Goal: Contribute content

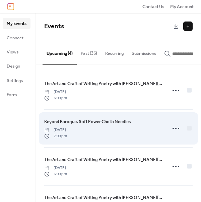
click at [119, 124] on span "Beyond Baroque: Soft Power Cholla Needles" at bounding box center [87, 121] width 87 height 7
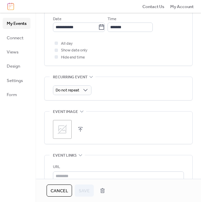
scroll to position [282, 0]
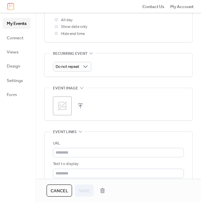
click at [64, 103] on icon at bounding box center [62, 105] width 11 height 11
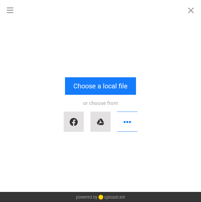
scroll to position [0, 0]
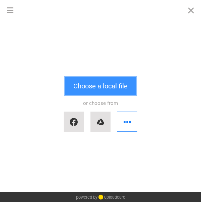
click at [90, 86] on button "Choose a local file" at bounding box center [100, 85] width 71 height 17
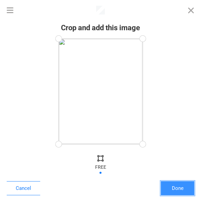
click at [182, 190] on button "Done" at bounding box center [178, 188] width 34 height 14
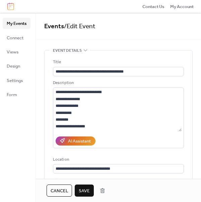
click at [84, 189] on span "Save" at bounding box center [84, 190] width 11 height 7
